Goal: Book appointment/travel/reservation

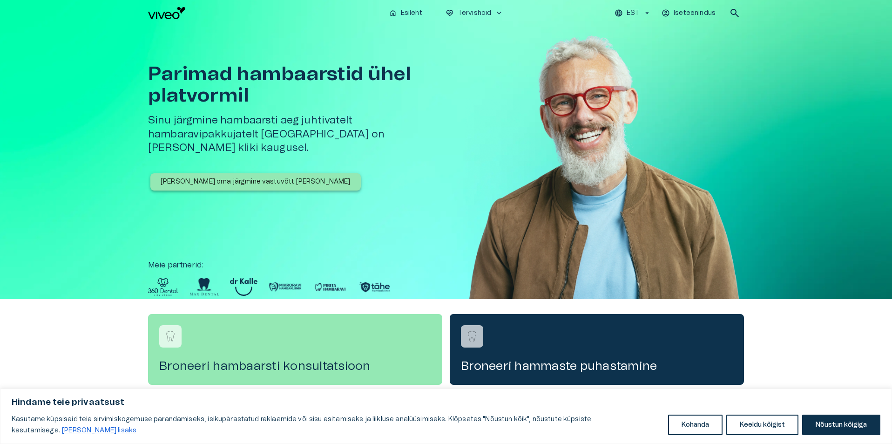
click at [261, 177] on p "[PERSON_NAME] oma järgmine vastuvõtt [PERSON_NAME]" at bounding box center [256, 182] width 190 height 10
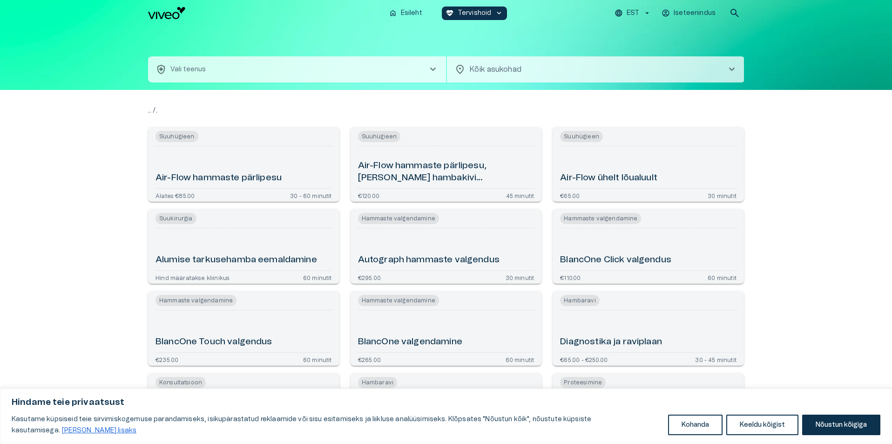
click at [532, 84] on body "Hindame teie privaatsust Kasutame küpsiseid teie sirvimiskogemuse parandamiseks…" at bounding box center [446, 222] width 892 height 444
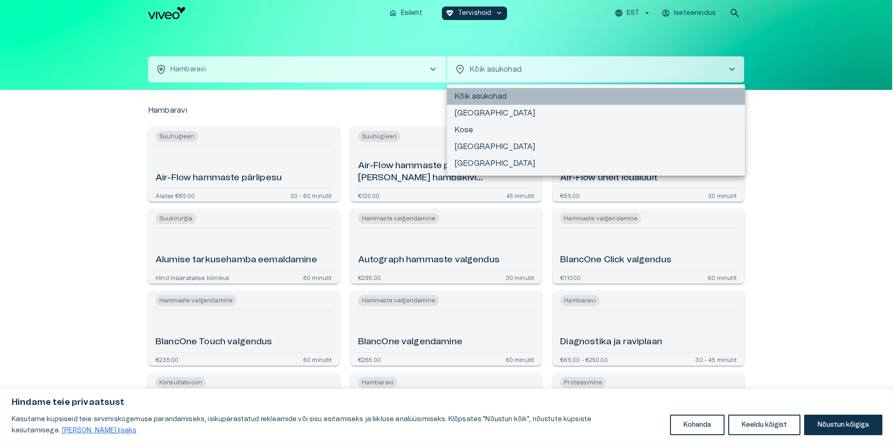
click at [511, 95] on li "Kõik asukohad" at bounding box center [596, 96] width 298 height 17
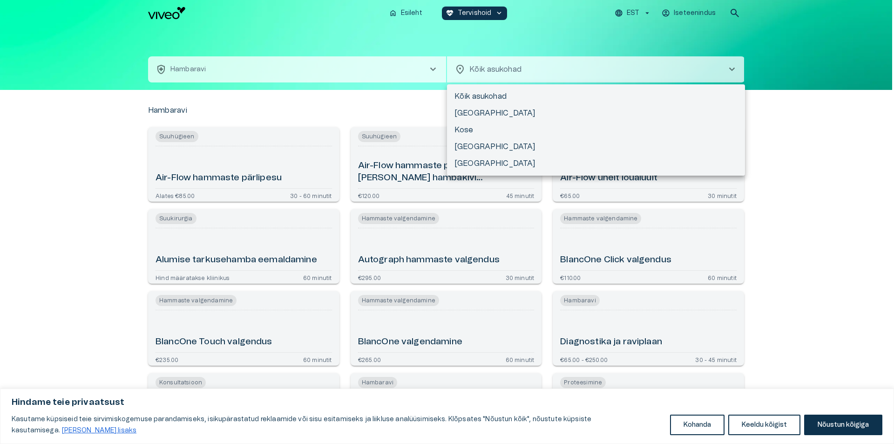
click at [506, 77] on body "Hindame teie privaatsust Kasutame küpsiseid teie sirvimiskogemuse parandamiseks…" at bounding box center [447, 222] width 894 height 444
click at [577, 71] on div at bounding box center [447, 222] width 894 height 444
